Goal: Transaction & Acquisition: Purchase product/service

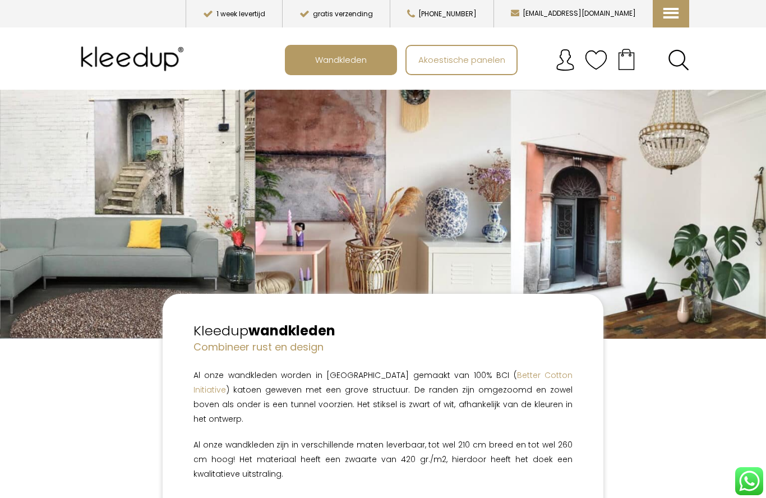
scroll to position [3, 0]
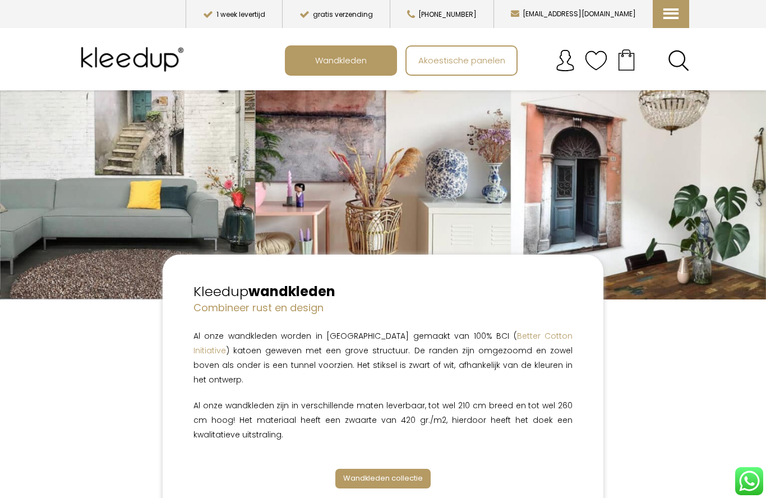
scroll to position [54, 0]
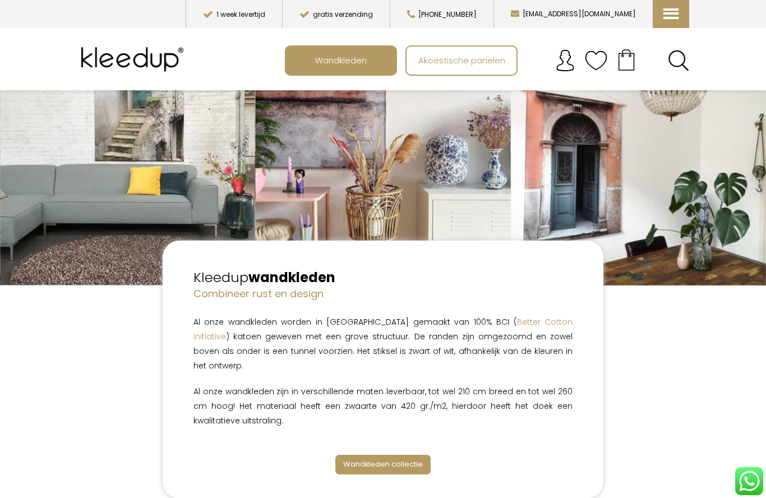
click at [376, 459] on span "Wandkleden collectie" at bounding box center [383, 464] width 80 height 11
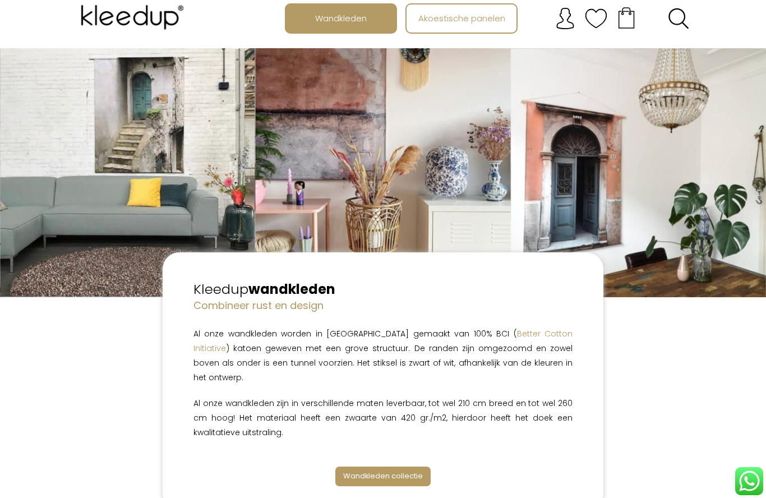
scroll to position [0, 0]
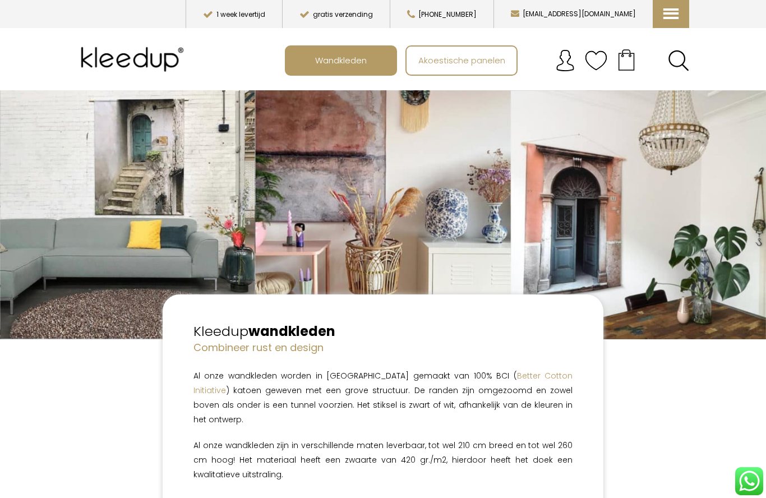
click at [345, 56] on span "Wandkleden" at bounding box center [341, 59] width 64 height 21
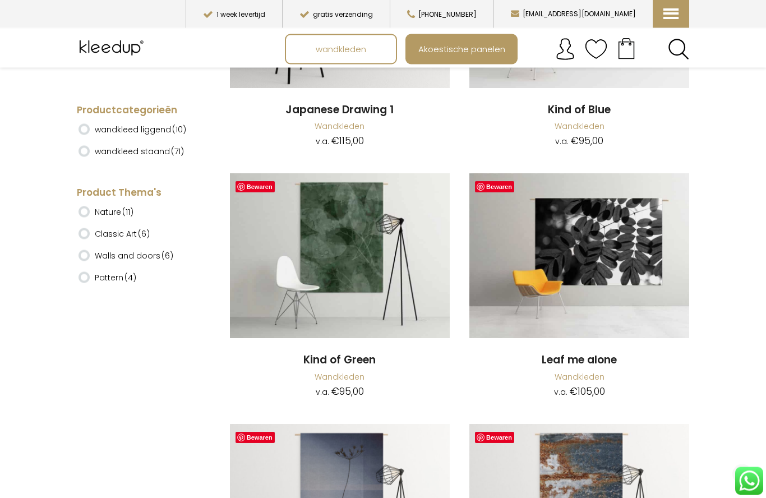
scroll to position [6424, 0]
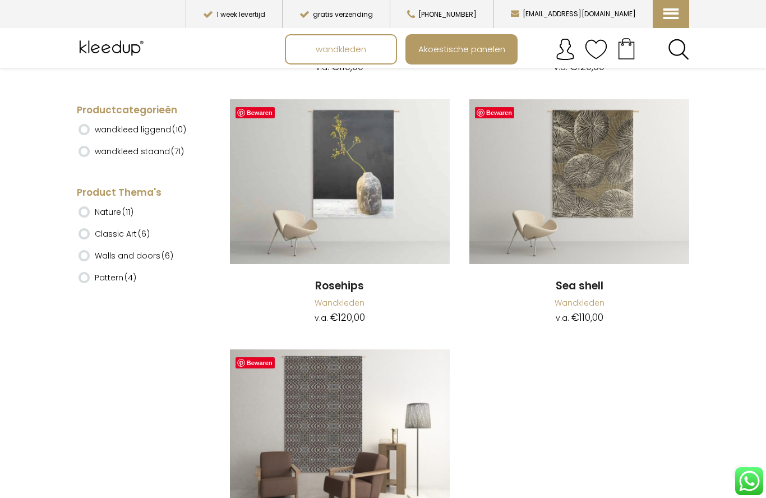
scroll to position [10003, 0]
click at [123, 126] on label "wandkleed liggend (10)" at bounding box center [140, 129] width 91 height 19
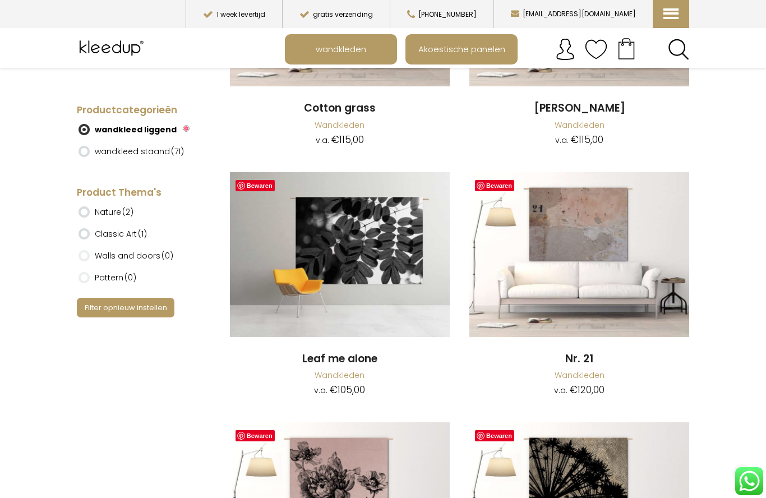
scroll to position [306, 0]
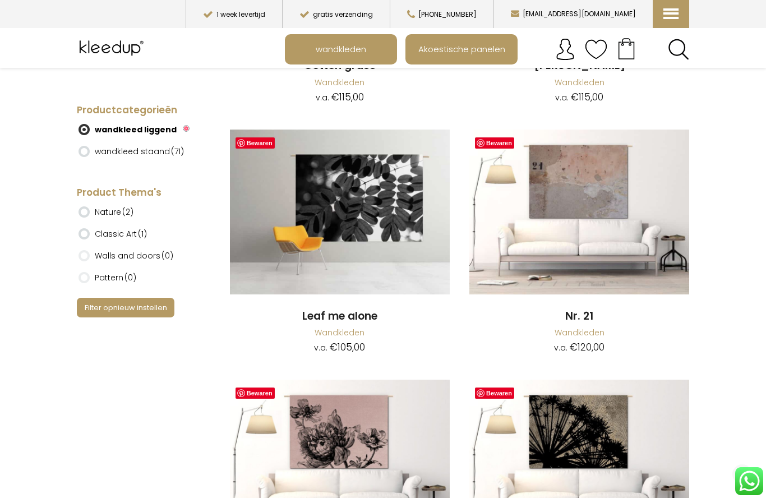
click at [610, 195] on img at bounding box center [579, 212] width 220 height 165
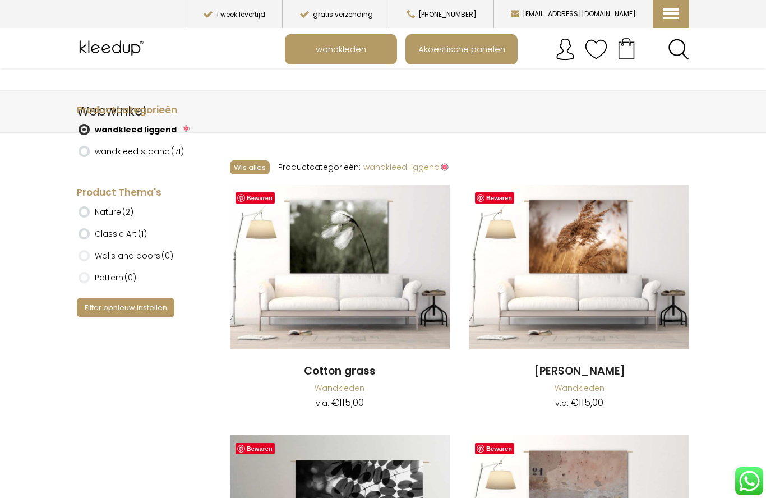
scroll to position [356, 0]
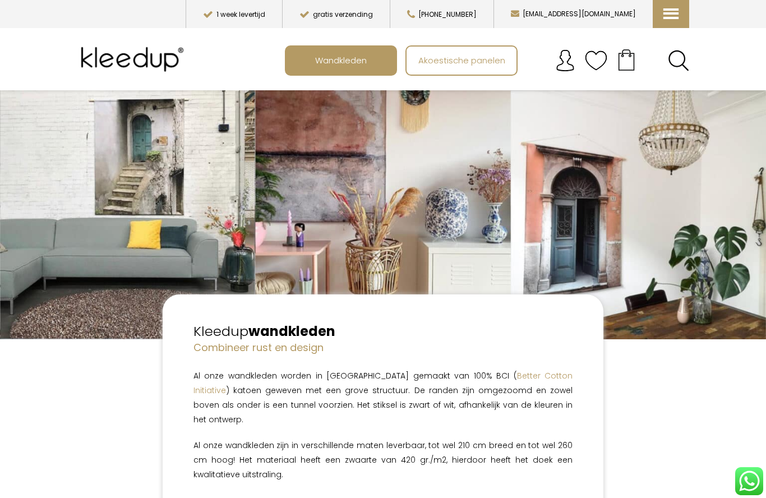
scroll to position [54, 0]
